Goal: Information Seeking & Learning: Learn about a topic

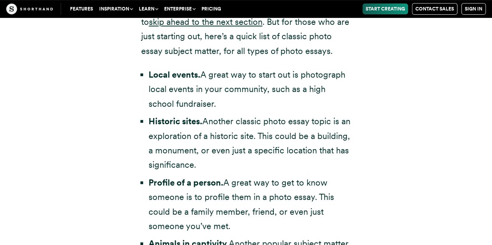
scroll to position [1613, 0]
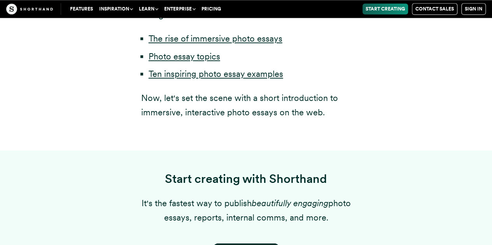
scroll to position [537, 0]
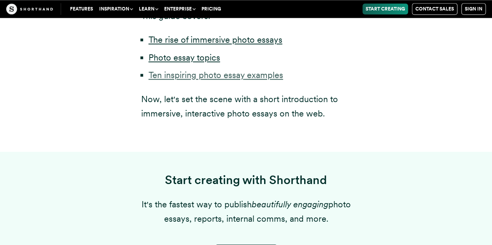
drag, startPoint x: 241, startPoint y: 79, endPoint x: 233, endPoint y: 77, distance: 8.4
click at [233, 77] on link "Ten inspiring photo essay examples" at bounding box center [216, 75] width 135 height 10
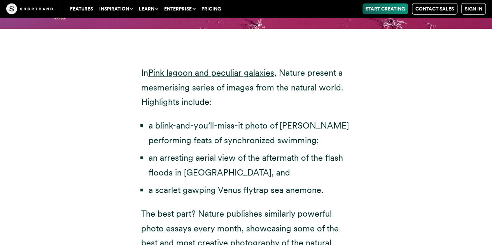
scroll to position [2587, 0]
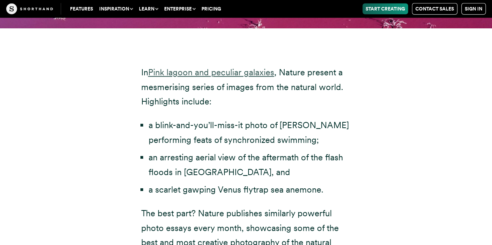
click at [223, 67] on link "Pink lagoon and peculiar galaxies" at bounding box center [211, 72] width 126 height 10
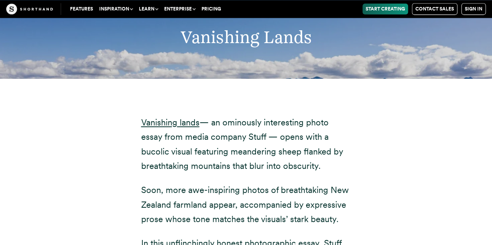
scroll to position [3490, 0]
click at [170, 118] on link "Vanishing lands" at bounding box center [170, 123] width 58 height 10
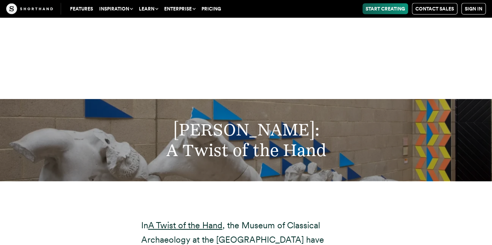
scroll to position [5300, 0]
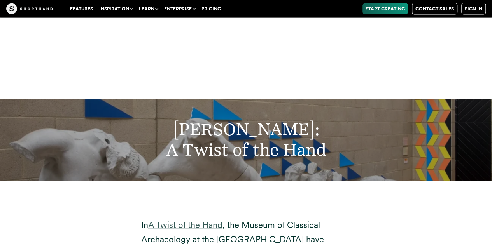
click at [167, 220] on link "A Twist of the Hand" at bounding box center [185, 225] width 74 height 10
